Goal: Information Seeking & Learning: Compare options

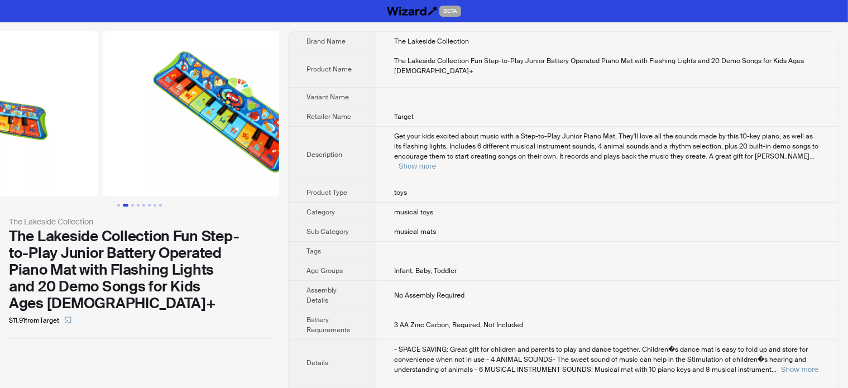
drag, startPoint x: 214, startPoint y: 152, endPoint x: 49, endPoint y: 186, distance: 169.1
click at [49, 186] on ul at bounding box center [139, 113] width 279 height 165
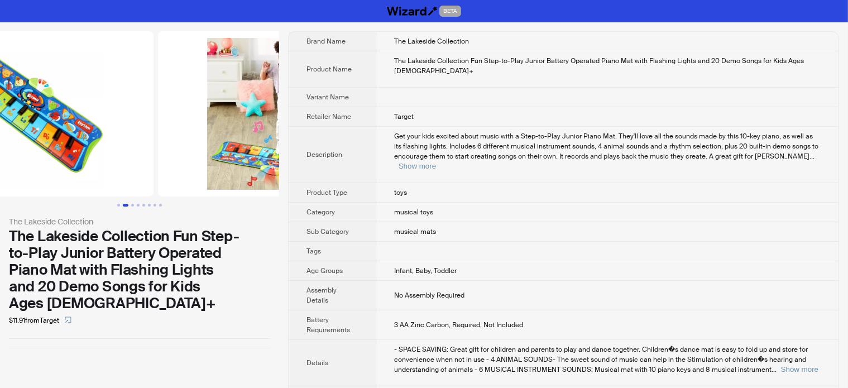
drag, startPoint x: 167, startPoint y: 159, endPoint x: 0, endPoint y: 194, distance: 170.5
click at [0, 196] on img at bounding box center [28, 113] width 250 height 165
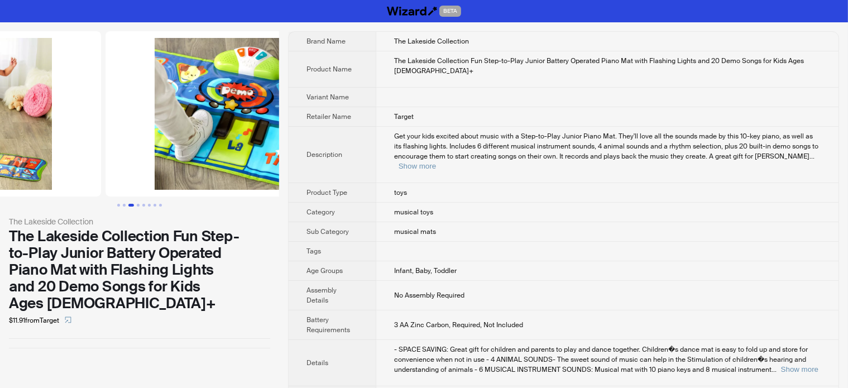
drag, startPoint x: 87, startPoint y: 164, endPoint x: 92, endPoint y: 159, distance: 6.7
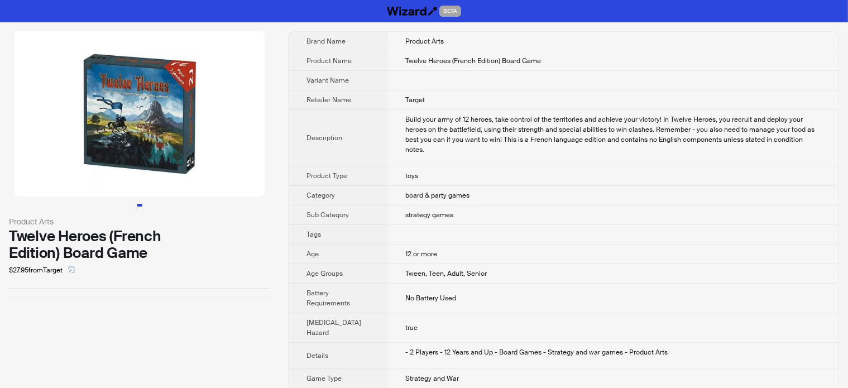
drag, startPoint x: 207, startPoint y: 95, endPoint x: 84, endPoint y: 126, distance: 126.6
click at [84, 126] on img at bounding box center [140, 113] width 250 height 165
drag, startPoint x: 232, startPoint y: 134, endPoint x: 76, endPoint y: 150, distance: 157.0
click at [78, 147] on img at bounding box center [140, 113] width 250 height 165
drag, startPoint x: 237, startPoint y: 140, endPoint x: 359, endPoint y: 110, distance: 125.6
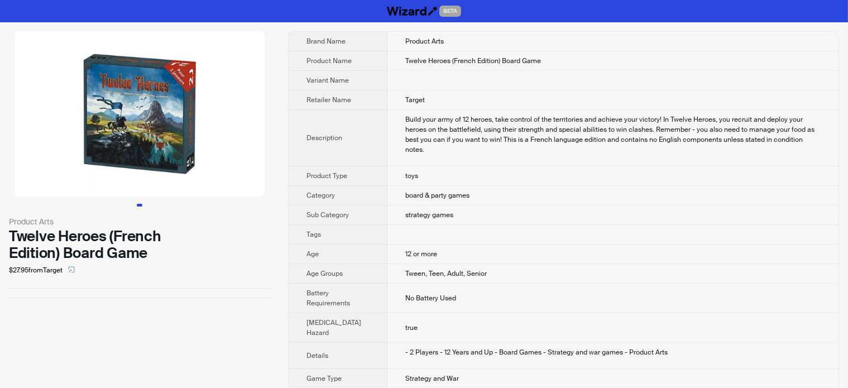
click at [359, 110] on div "Product Arts Twelve Heroes (French Edition) Board Game $27.95 from Target Brand…" at bounding box center [424, 311] width 848 height 578
drag, startPoint x: 205, startPoint y: 152, endPoint x: 52, endPoint y: 175, distance: 154.6
click at [56, 175] on img at bounding box center [140, 113] width 250 height 165
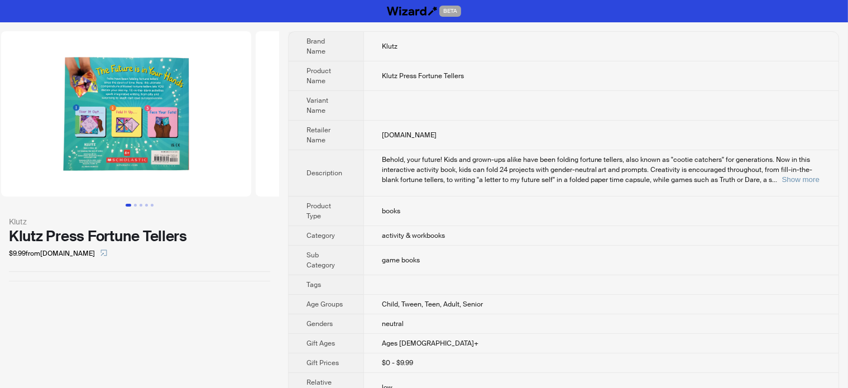
drag, startPoint x: 196, startPoint y: 132, endPoint x: 8, endPoint y: 135, distance: 188.1
click at [9, 135] on ul at bounding box center [139, 113] width 279 height 165
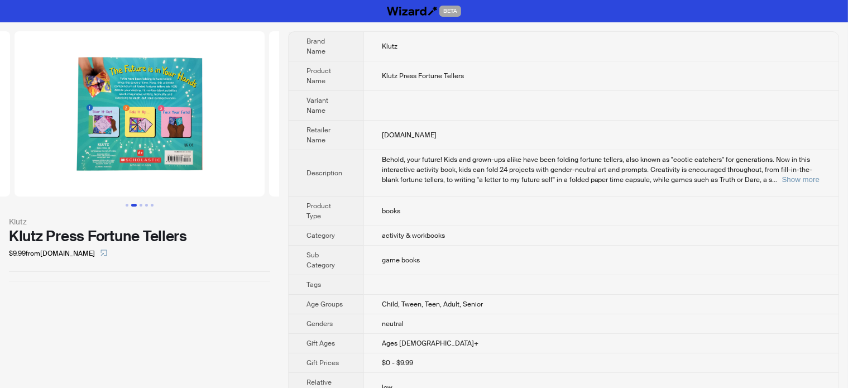
drag, startPoint x: 206, startPoint y: 117, endPoint x: 49, endPoint y: 139, distance: 158.3
click at [51, 139] on ul at bounding box center [139, 113] width 279 height 165
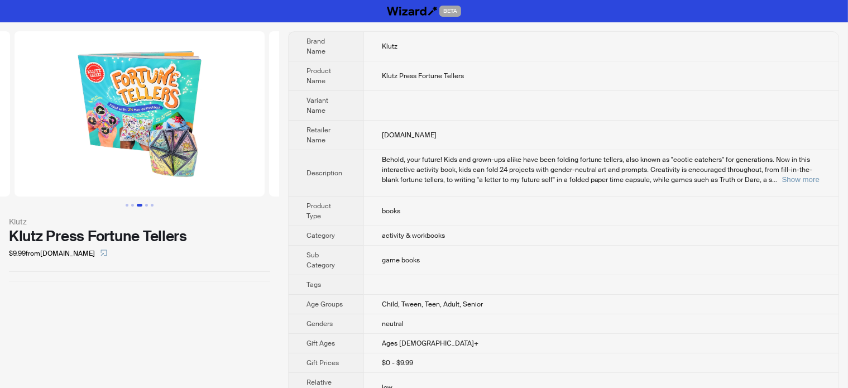
drag, startPoint x: 229, startPoint y: 129, endPoint x: 170, endPoint y: 121, distance: 60.2
click at [42, 133] on ul at bounding box center [139, 113] width 279 height 165
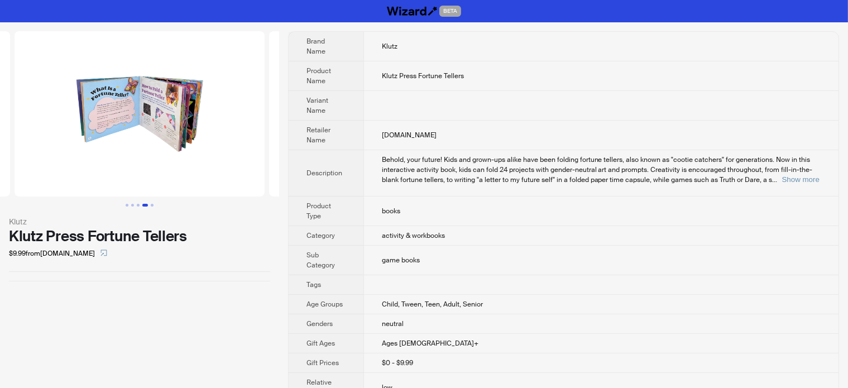
drag, startPoint x: 131, startPoint y: 118, endPoint x: 252, endPoint y: 80, distance: 126.9
click at [27, 140] on ul at bounding box center [139, 113] width 279 height 165
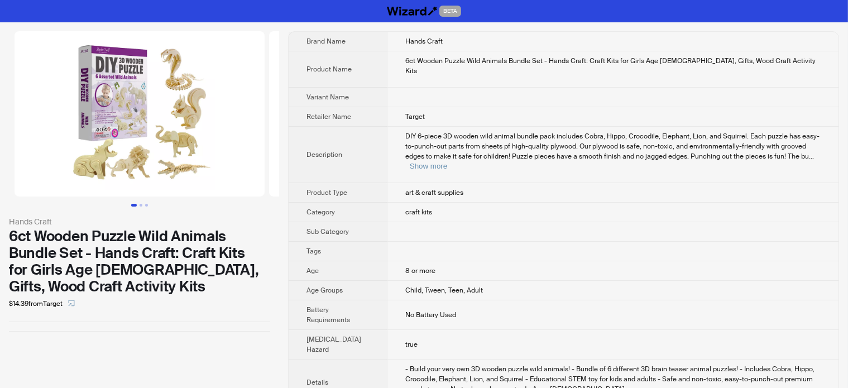
click at [439, 188] on span "art & craft supplies" at bounding box center [434, 192] width 58 height 9
copy span "art & craft supplies"
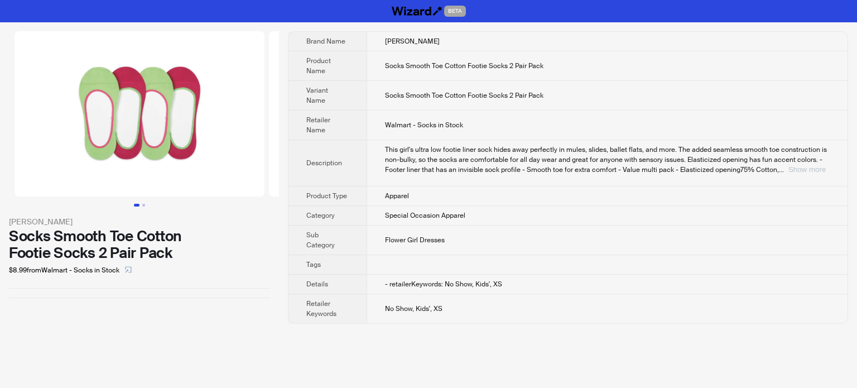
click at [797, 165] on button "Show more" at bounding box center [807, 169] width 37 height 8
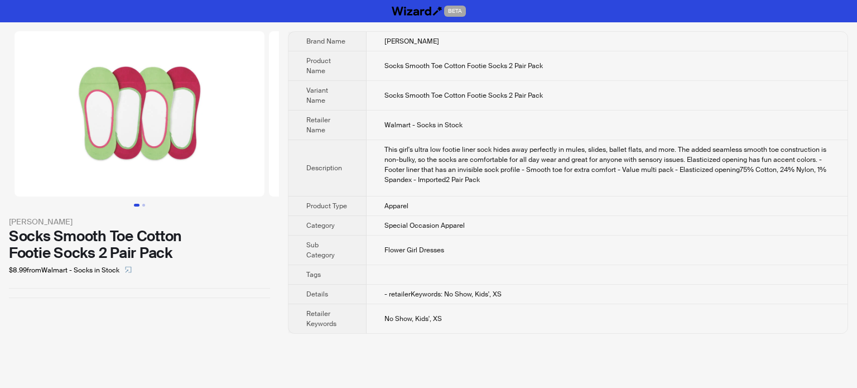
click at [248, 285] on div "[PERSON_NAME] Socks Smooth Toe Cotton Footie Socks 2 Pair Pack $8.99 from Walma…" at bounding box center [139, 164] width 279 height 285
click at [127, 271] on icon "select" at bounding box center [128, 269] width 7 height 7
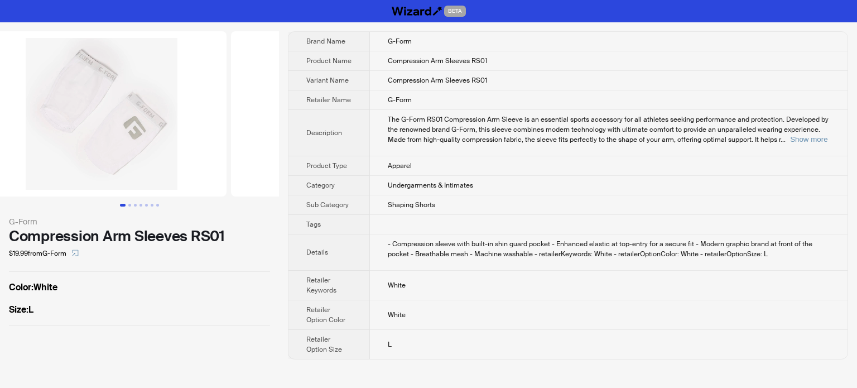
drag, startPoint x: 189, startPoint y: 161, endPoint x: 0, endPoint y: 189, distance: 190.7
click at [0, 189] on ul at bounding box center [139, 113] width 279 height 165
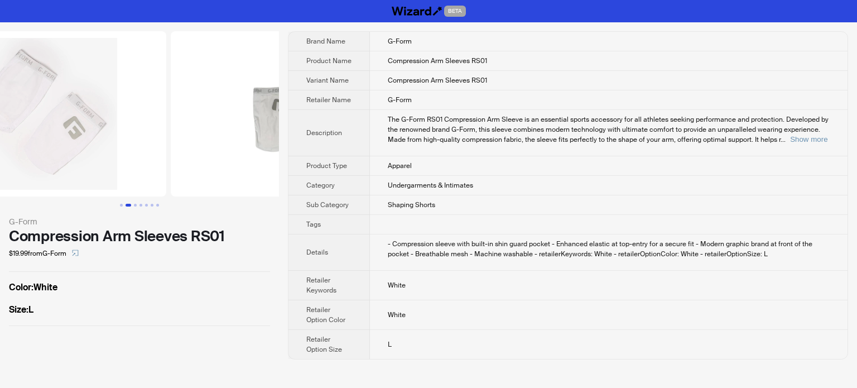
drag, startPoint x: 180, startPoint y: 134, endPoint x: 114, endPoint y: 136, distance: 65.9
click at [114, 136] on img at bounding box center [41, 113] width 250 height 165
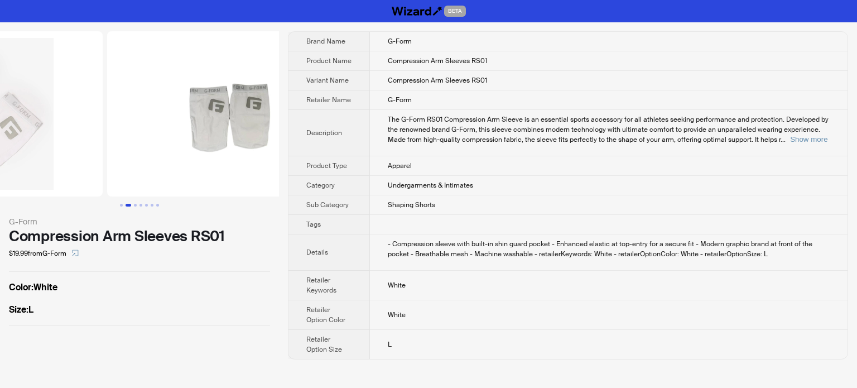
drag, startPoint x: 153, startPoint y: 138, endPoint x: 44, endPoint y: 142, distance: 109.4
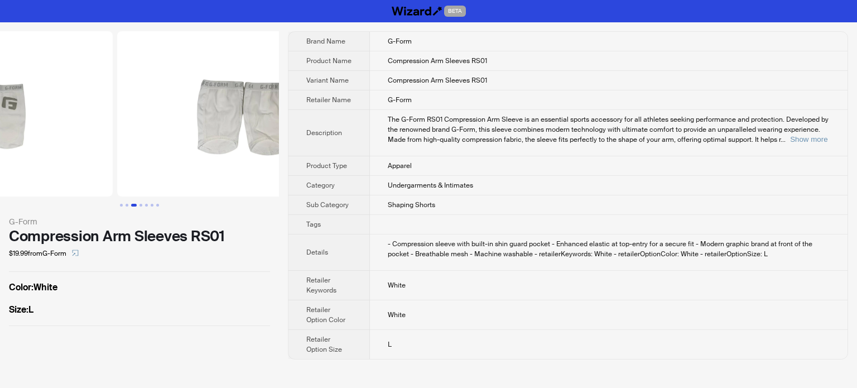
drag, startPoint x: 173, startPoint y: 127, endPoint x: 70, endPoint y: 137, distance: 103.2
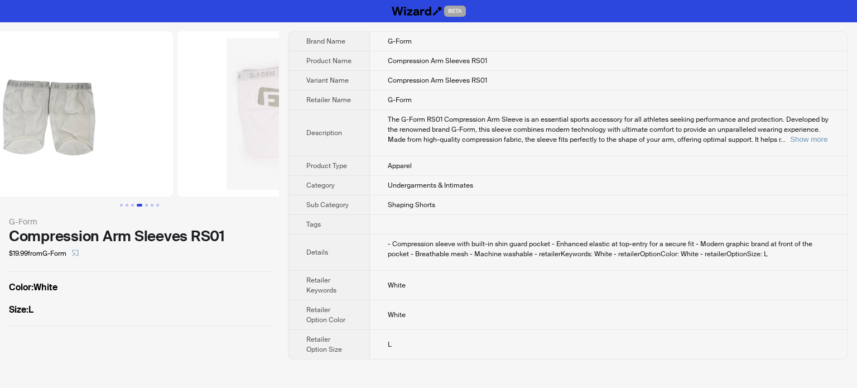
scroll to position [0, 871]
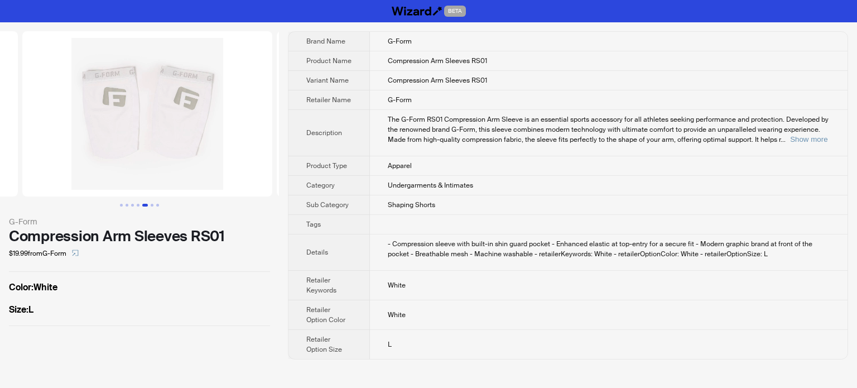
drag, startPoint x: 217, startPoint y: 140, endPoint x: 56, endPoint y: 147, distance: 161.4
click at [56, 147] on ul at bounding box center [139, 113] width 279 height 165
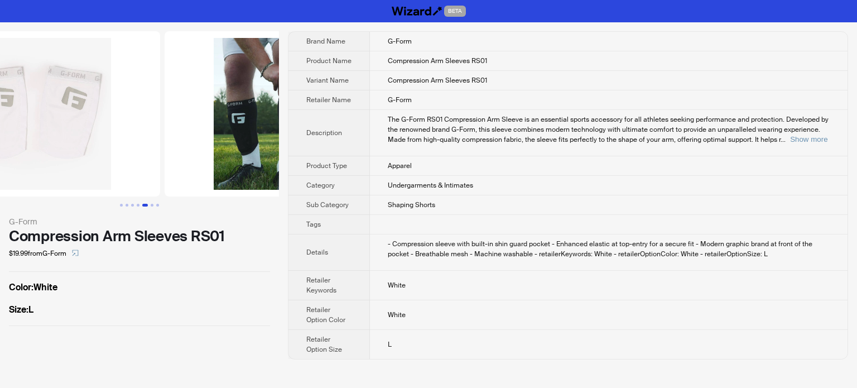
drag, startPoint x: 126, startPoint y: 149, endPoint x: 105, endPoint y: 153, distance: 21.1
click at [105, 153] on img at bounding box center [35, 113] width 250 height 165
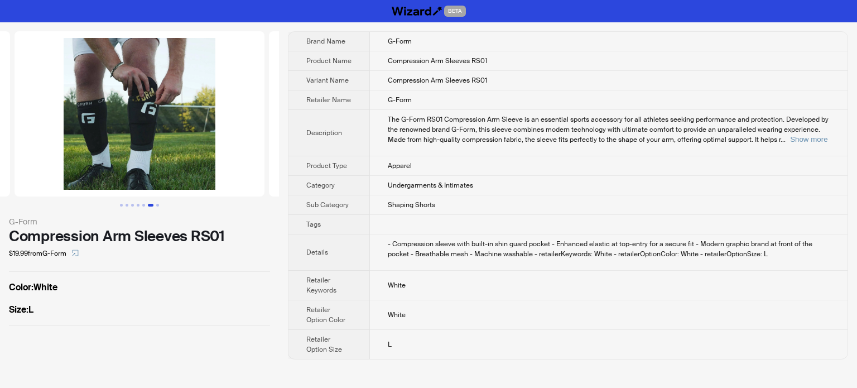
drag, startPoint x: 193, startPoint y: 135, endPoint x: 112, endPoint y: 138, distance: 81.5
click at [179, 135] on img at bounding box center [140, 113] width 250 height 165
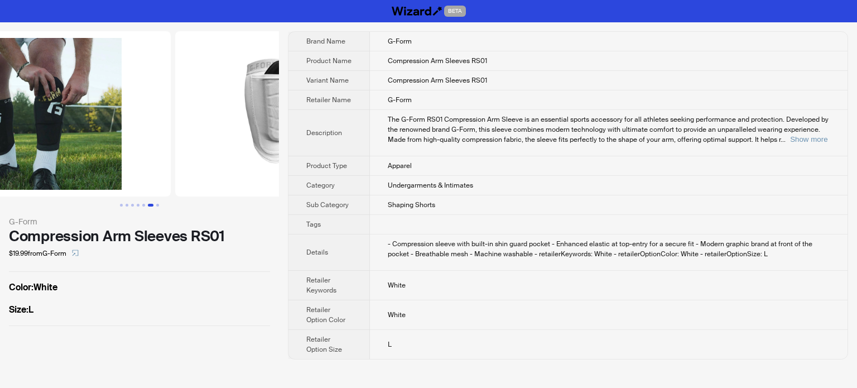
drag, startPoint x: 112, startPoint y: 138, endPoint x: 89, endPoint y: 144, distance: 23.2
click at [90, 144] on img at bounding box center [46, 113] width 250 height 165
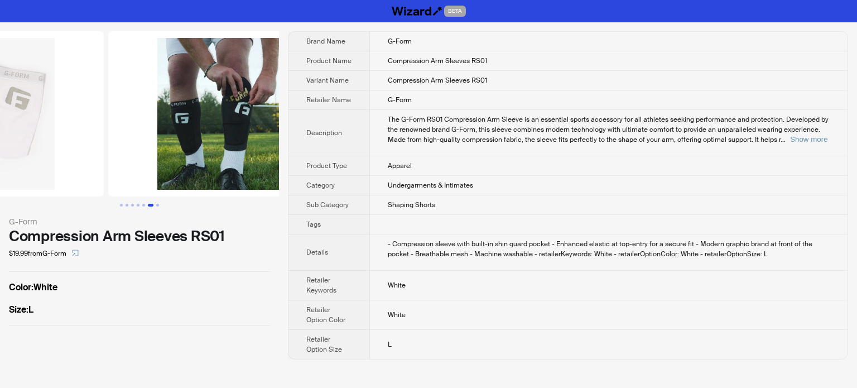
drag, startPoint x: 83, startPoint y: 145, endPoint x: 156, endPoint y: 143, distance: 73.7
click at [155, 143] on img at bounding box center [233, 113] width 250 height 165
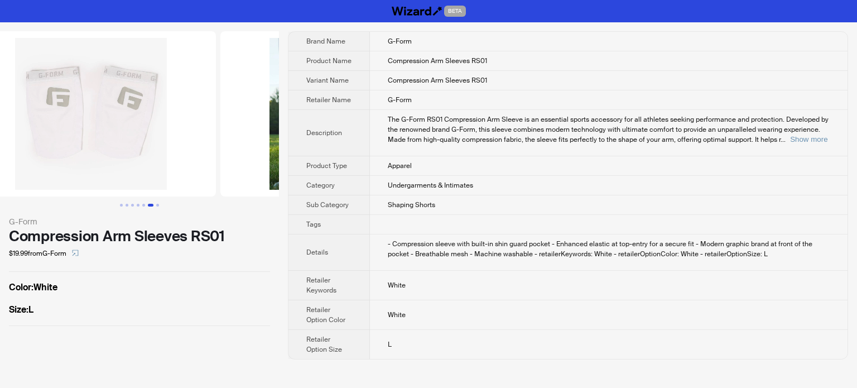
drag, startPoint x: 52, startPoint y: 153, endPoint x: 134, endPoint y: 153, distance: 82.0
click at [133, 153] on ul at bounding box center [139, 113] width 279 height 165
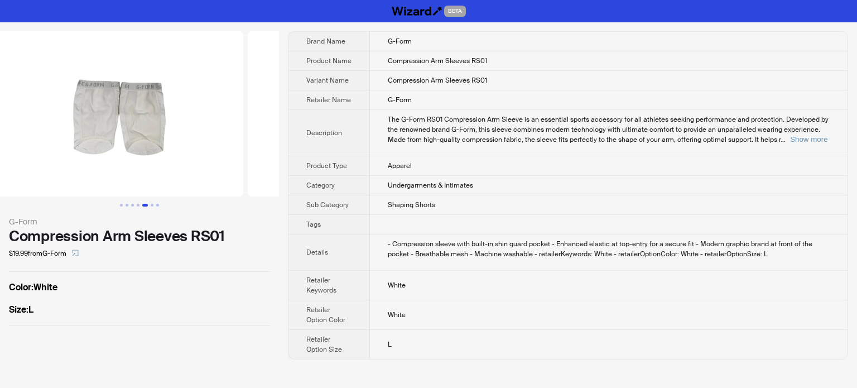
click at [201, 145] on ul at bounding box center [139, 113] width 279 height 165
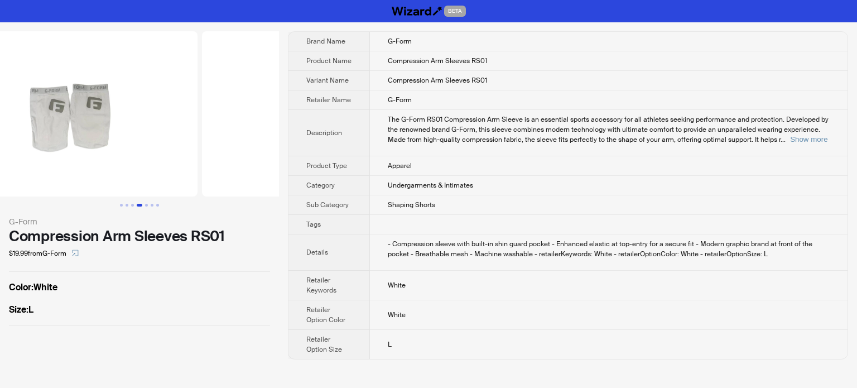
drag, startPoint x: 88, startPoint y: 138, endPoint x: 212, endPoint y: 138, distance: 123.9
click at [211, 138] on ul at bounding box center [139, 113] width 279 height 165
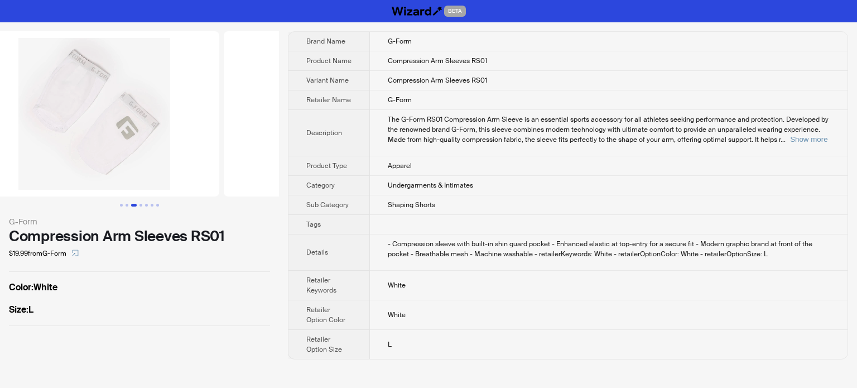
drag, startPoint x: 105, startPoint y: 143, endPoint x: 249, endPoint y: 142, distance: 144.0
click at [240, 143] on ul at bounding box center [139, 113] width 279 height 165
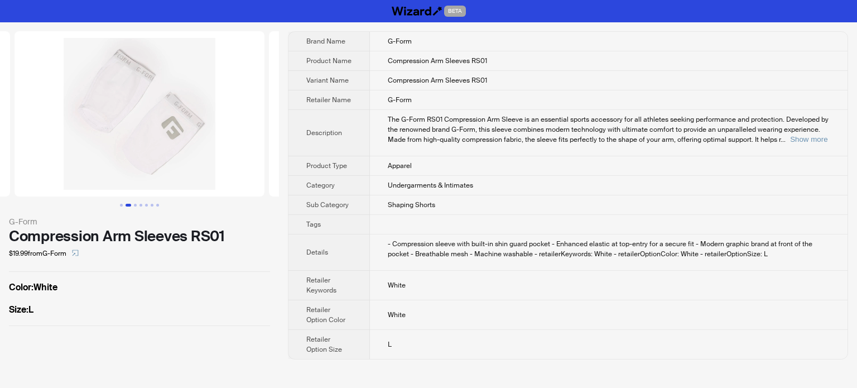
scroll to position [0, 80]
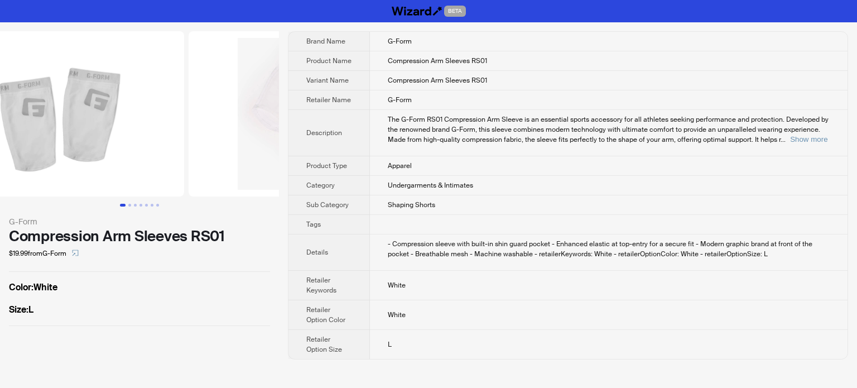
drag, startPoint x: 169, startPoint y: 138, endPoint x: 211, endPoint y: 138, distance: 42.4
click at [206, 138] on ul at bounding box center [139, 113] width 279 height 165
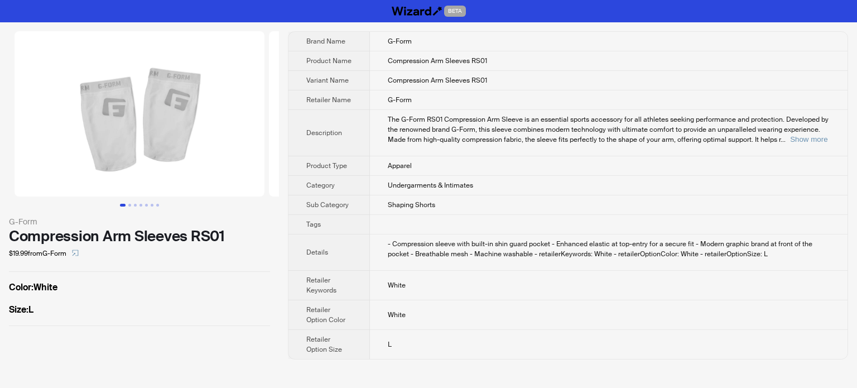
drag, startPoint x: 74, startPoint y: 144, endPoint x: 246, endPoint y: 141, distance: 172.5
click at [246, 141] on img at bounding box center [140, 113] width 250 height 165
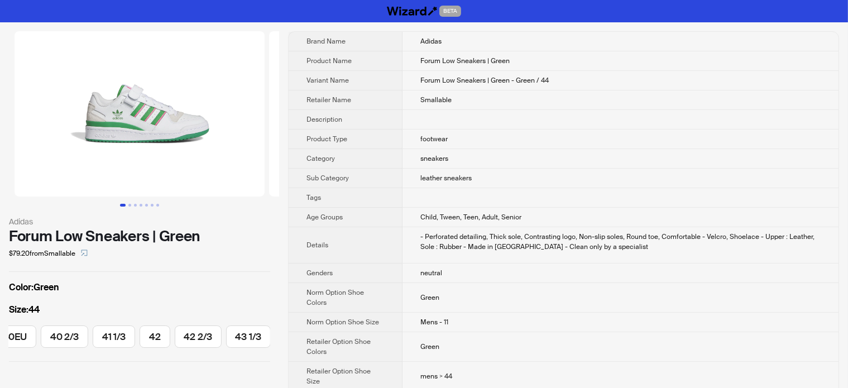
scroll to position [0, 333]
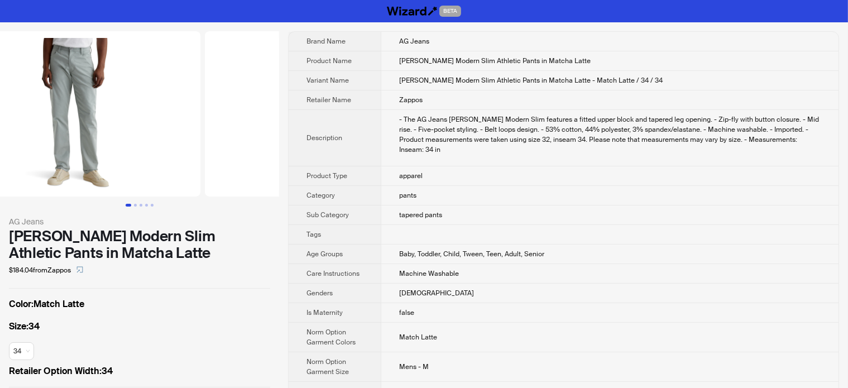
scroll to position [0, 100]
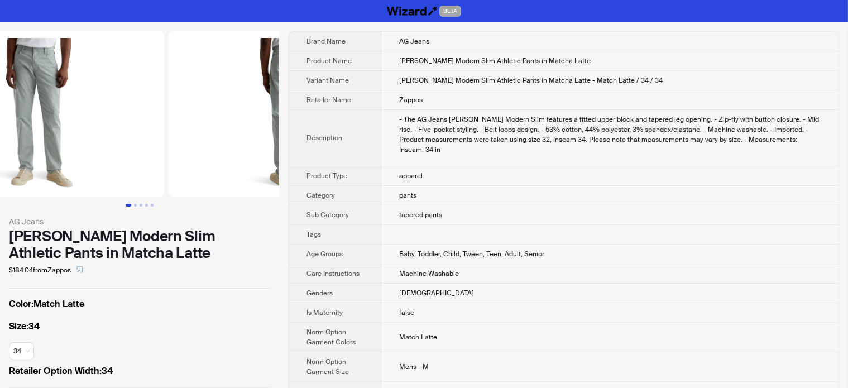
drag, startPoint x: 185, startPoint y: 127, endPoint x: 118, endPoint y: 151, distance: 71.3
click at [118, 151] on img at bounding box center [39, 113] width 250 height 165
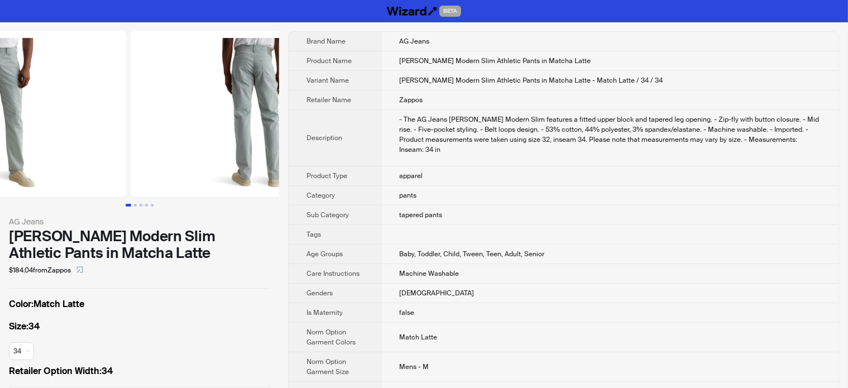
drag, startPoint x: 203, startPoint y: 150, endPoint x: 49, endPoint y: 156, distance: 153.6
click at [49, 156] on ul at bounding box center [139, 113] width 279 height 165
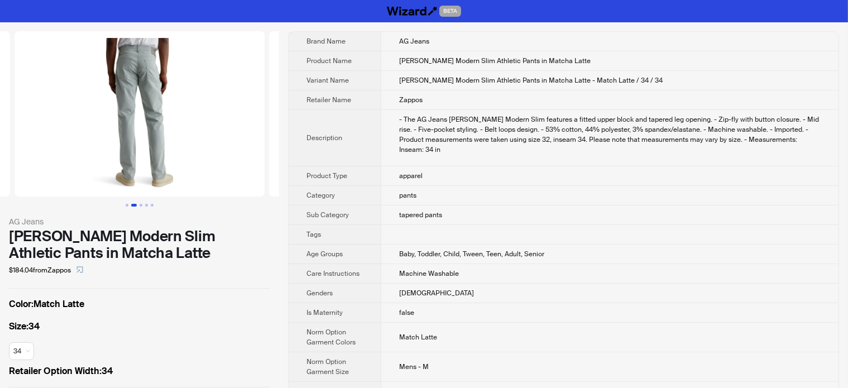
drag, startPoint x: 218, startPoint y: 153, endPoint x: 65, endPoint y: 149, distance: 153.0
click at [74, 149] on ul at bounding box center [139, 113] width 279 height 165
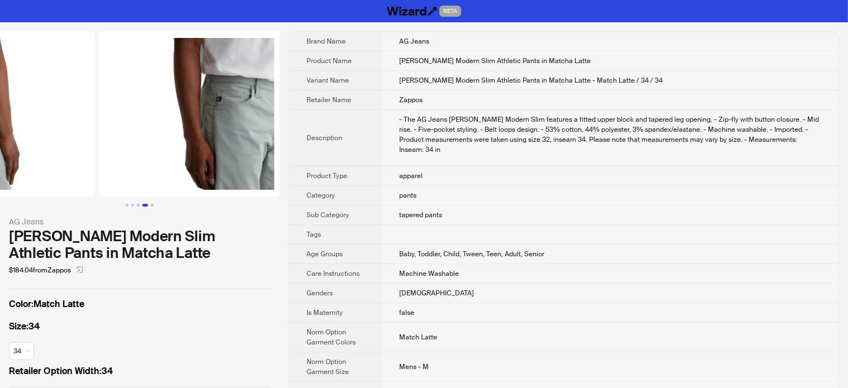
drag, startPoint x: 190, startPoint y: 143, endPoint x: 56, endPoint y: 143, distance: 133.9
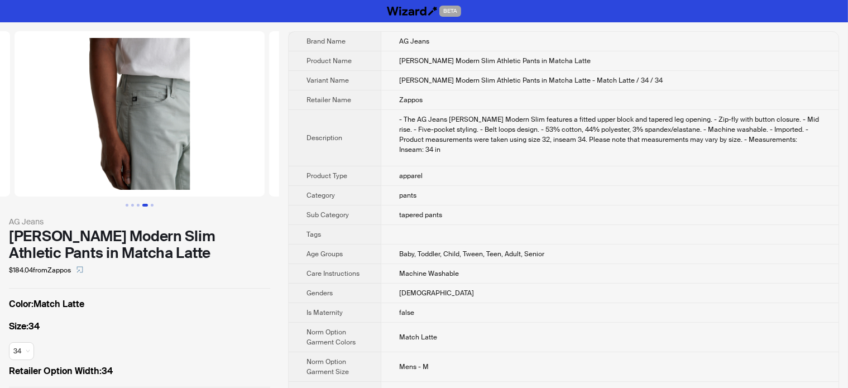
drag, startPoint x: 147, startPoint y: 131, endPoint x: 107, endPoint y: 137, distance: 41.2
click at [118, 135] on img at bounding box center [140, 113] width 250 height 165
click at [22, 156] on img at bounding box center [140, 113] width 250 height 165
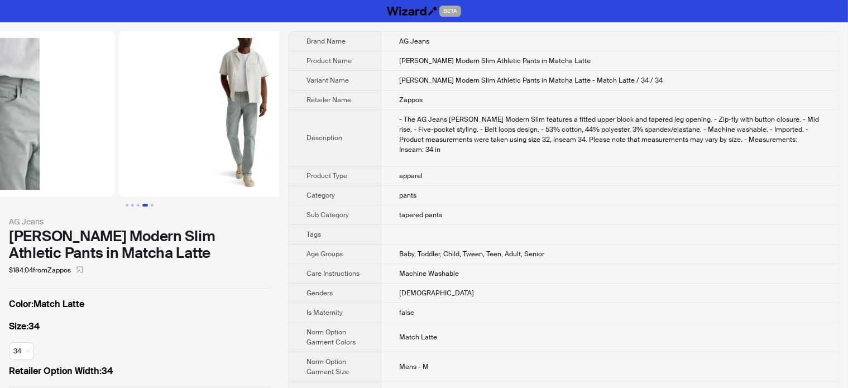
drag, startPoint x: 79, startPoint y: 126, endPoint x: 0, endPoint y: 143, distance: 81.1
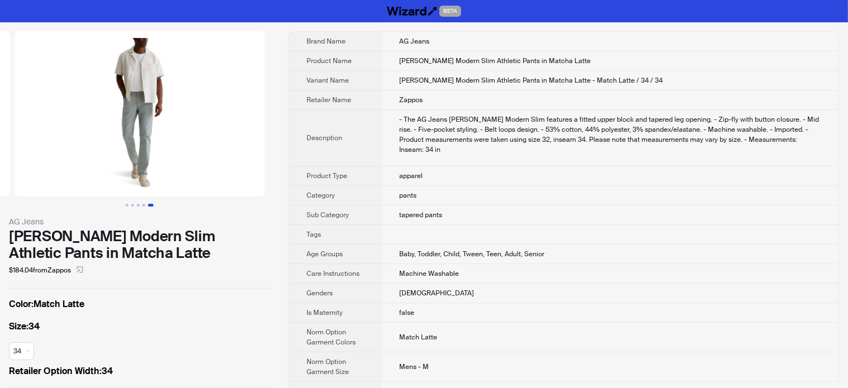
drag, startPoint x: 217, startPoint y: 143, endPoint x: 63, endPoint y: 143, distance: 154.0
click at [64, 143] on img at bounding box center [140, 113] width 250 height 165
